Goal: Find specific page/section: Find specific page/section

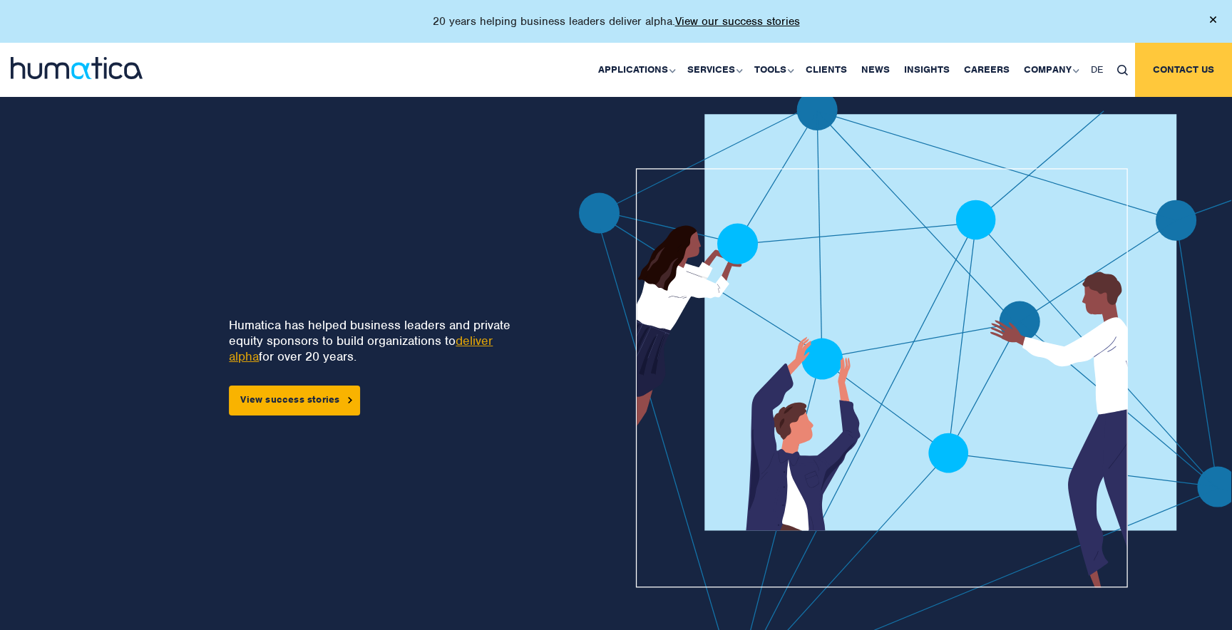
click at [1182, 76] on link "Contact us" at bounding box center [1183, 70] width 97 height 54
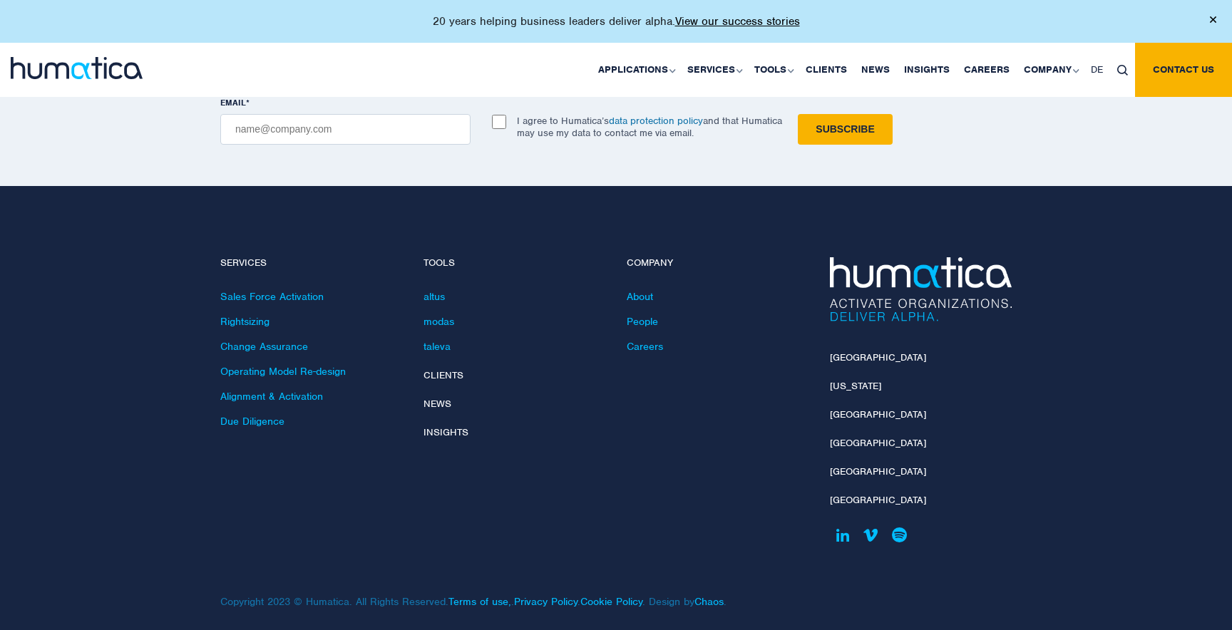
scroll to position [1838, 0]
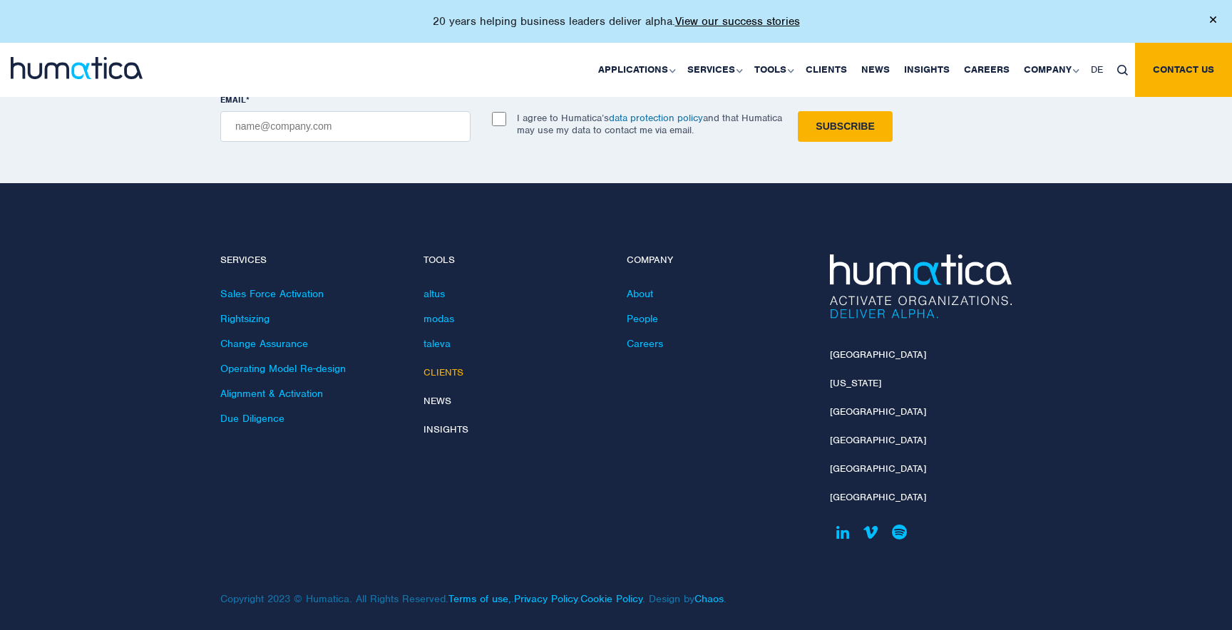
click at [433, 366] on link "Clients" at bounding box center [443, 372] width 40 height 12
